Goal: Task Accomplishment & Management: Manage account settings

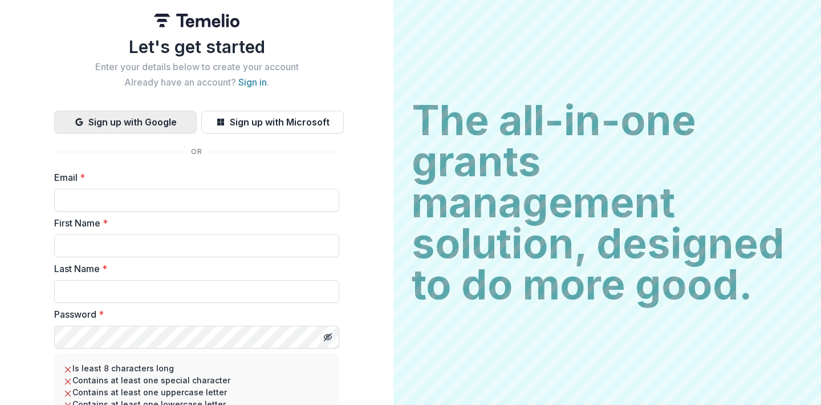
click at [155, 124] on button "Sign up with Google" at bounding box center [125, 122] width 143 height 23
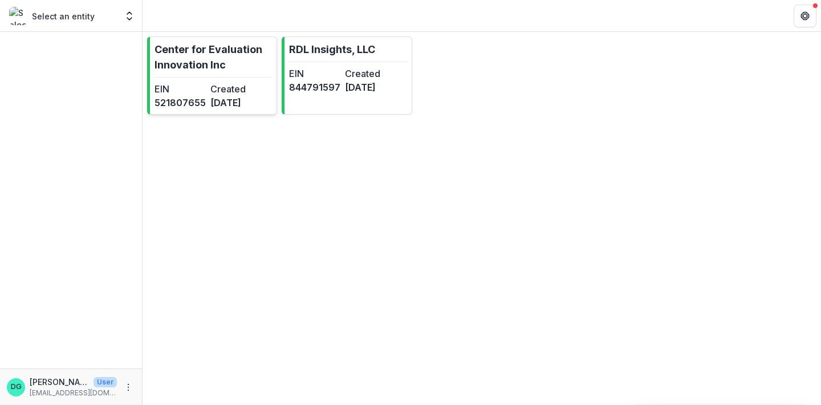
click at [250, 91] on dt "Created" at bounding box center [235, 89] width 51 height 14
click at [353, 86] on dd "[DATE]" at bounding box center [370, 87] width 51 height 14
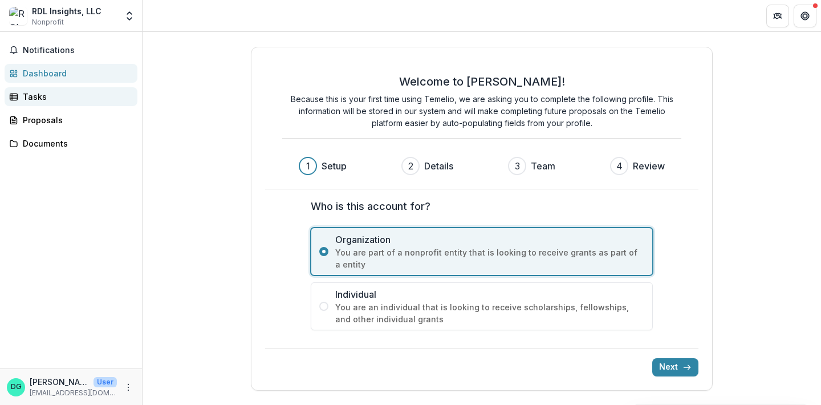
click at [63, 96] on div "Tasks" at bounding box center [76, 97] width 106 height 12
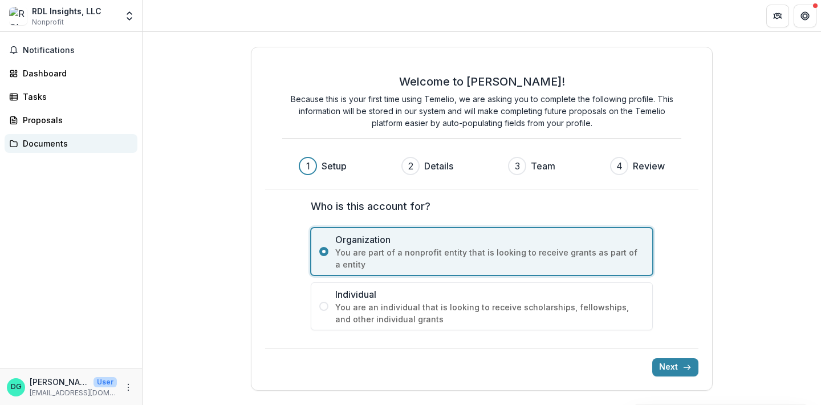
click at [58, 144] on div "Documents" at bounding box center [76, 143] width 106 height 12
click at [128, 389] on icon "More" at bounding box center [128, 387] width 9 height 9
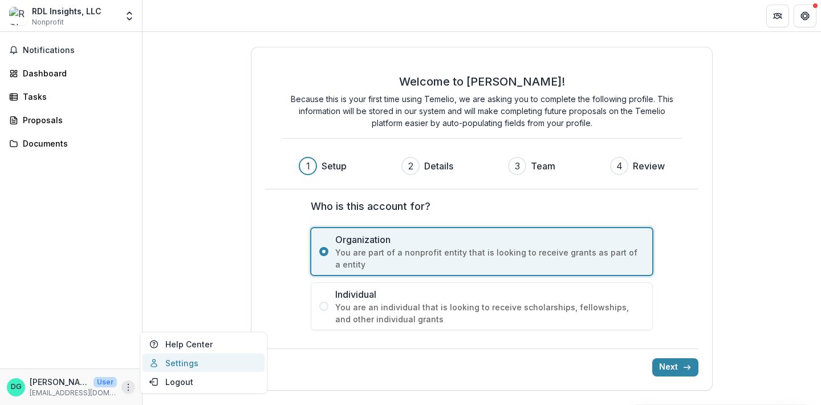
click at [167, 364] on link "Settings" at bounding box center [204, 363] width 122 height 19
click at [128, 383] on icon "More" at bounding box center [128, 387] width 9 height 9
click at [169, 384] on button "Logout" at bounding box center [204, 382] width 122 height 19
